Goal: Find specific page/section: Find specific page/section

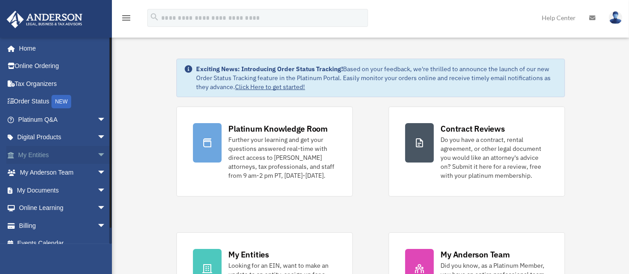
click at [97, 153] on span "arrow_drop_down" at bounding box center [106, 155] width 18 height 18
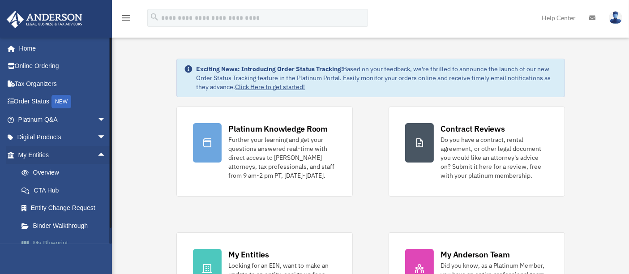
click at [56, 239] on link "My Blueprint" at bounding box center [66, 244] width 107 height 18
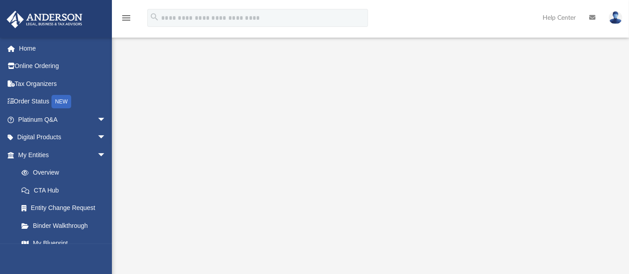
scroll to position [67, 0]
click at [97, 115] on span "arrow_drop_down" at bounding box center [106, 120] width 18 height 18
